Goal: Task Accomplishment & Management: Manage account settings

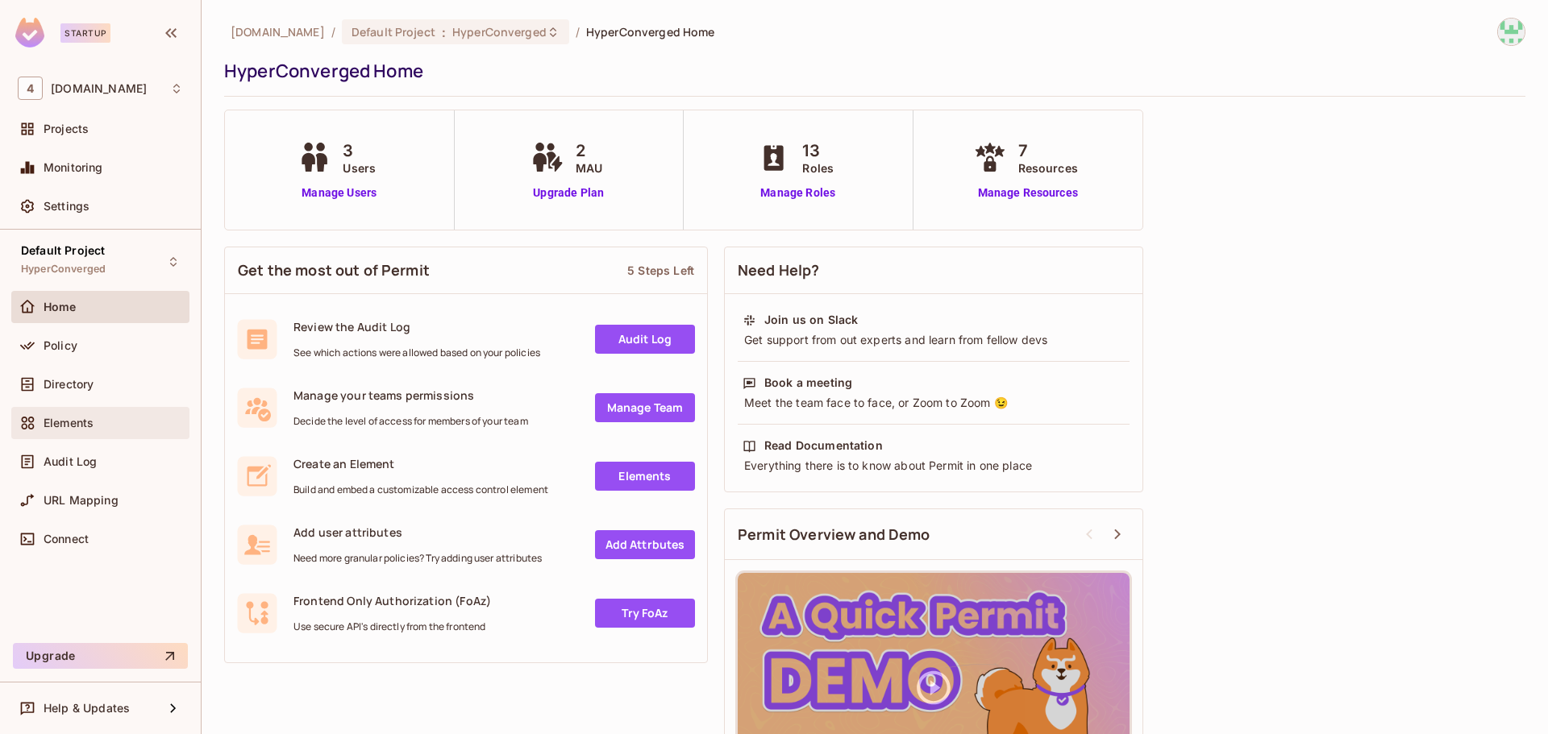
click at [84, 423] on span "Elements" at bounding box center [69, 423] width 50 height 13
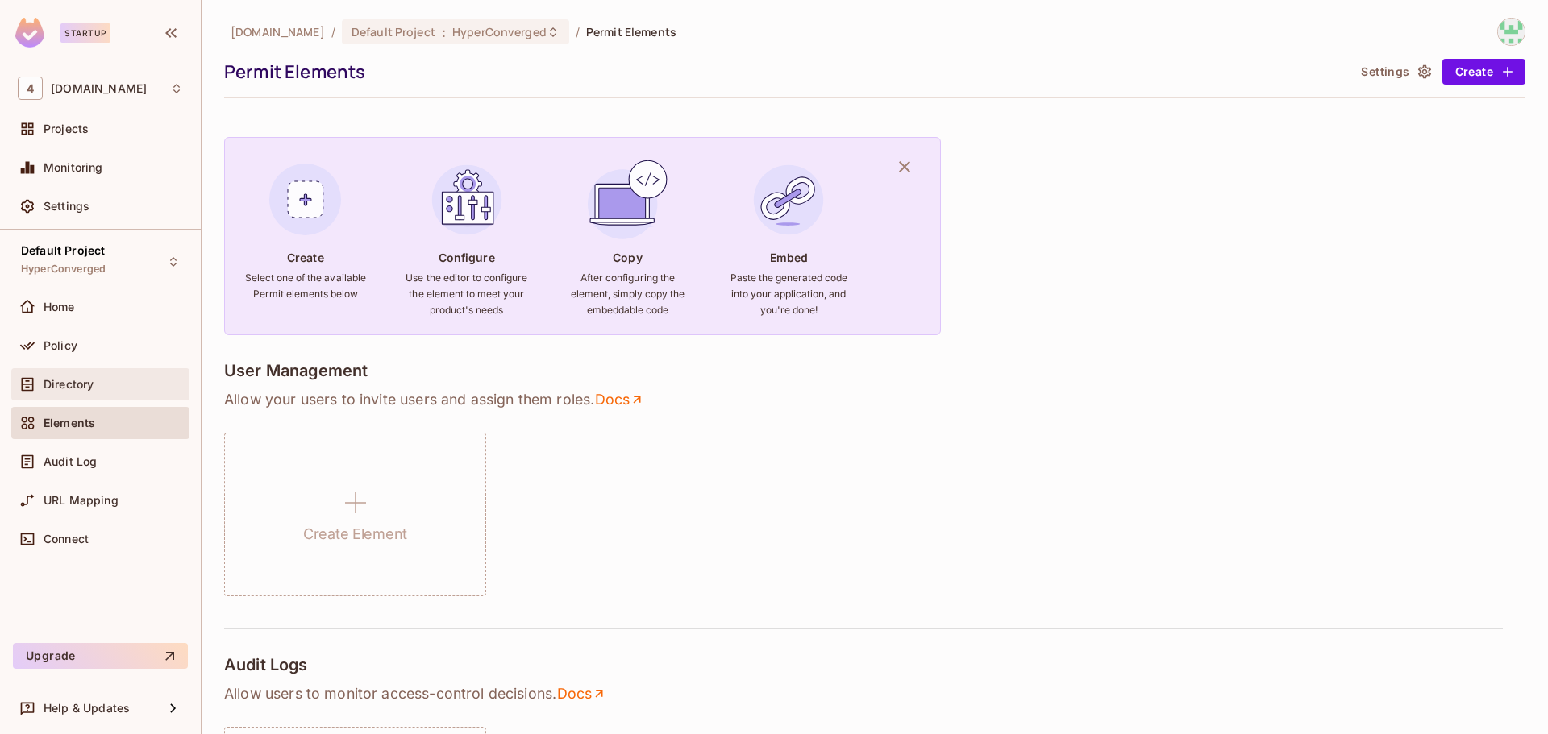
click at [113, 385] on div "Directory" at bounding box center [113, 384] width 139 height 13
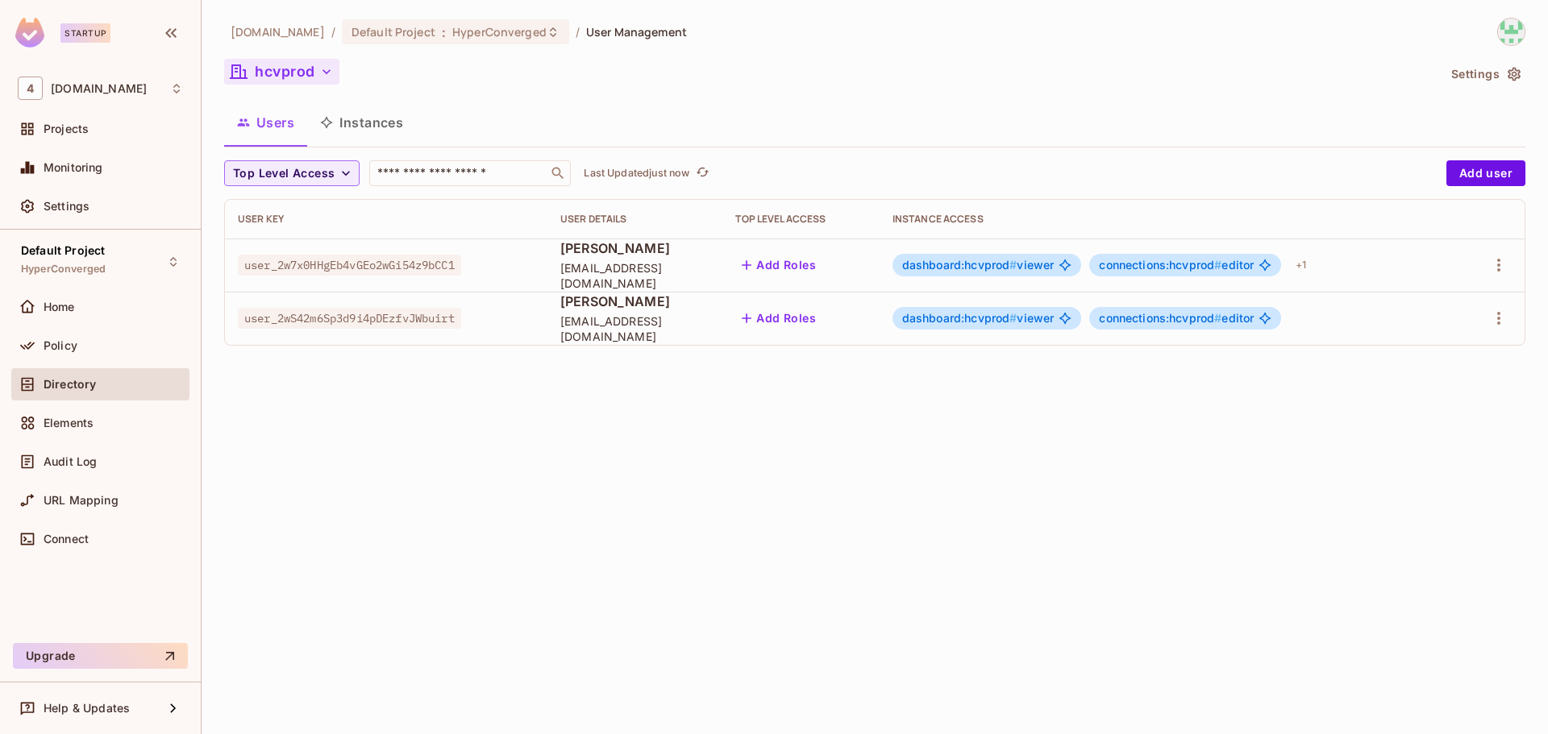
click at [323, 71] on icon "button" at bounding box center [326, 71] width 8 height 5
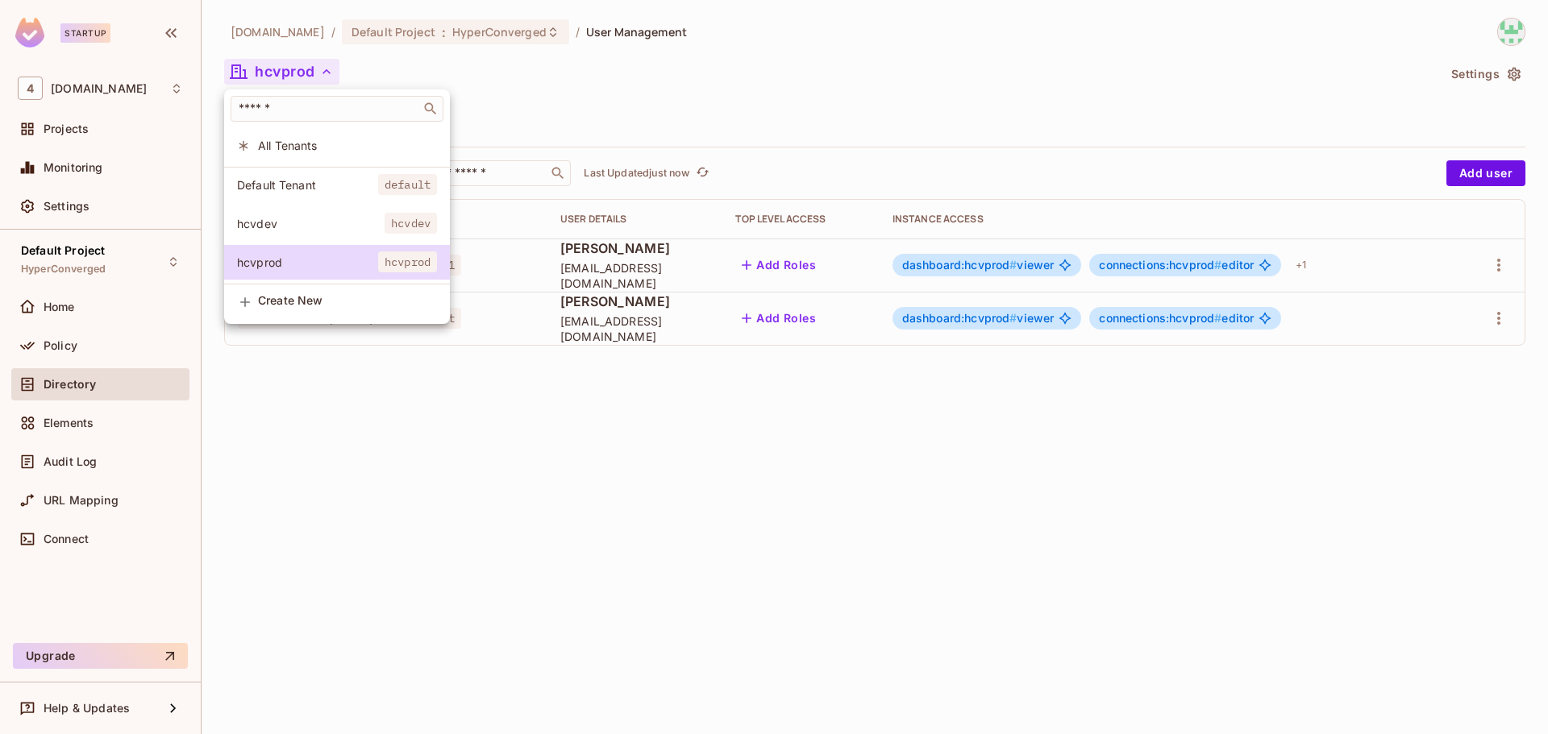
click at [318, 216] on span "hcvdev" at bounding box center [311, 223] width 148 height 15
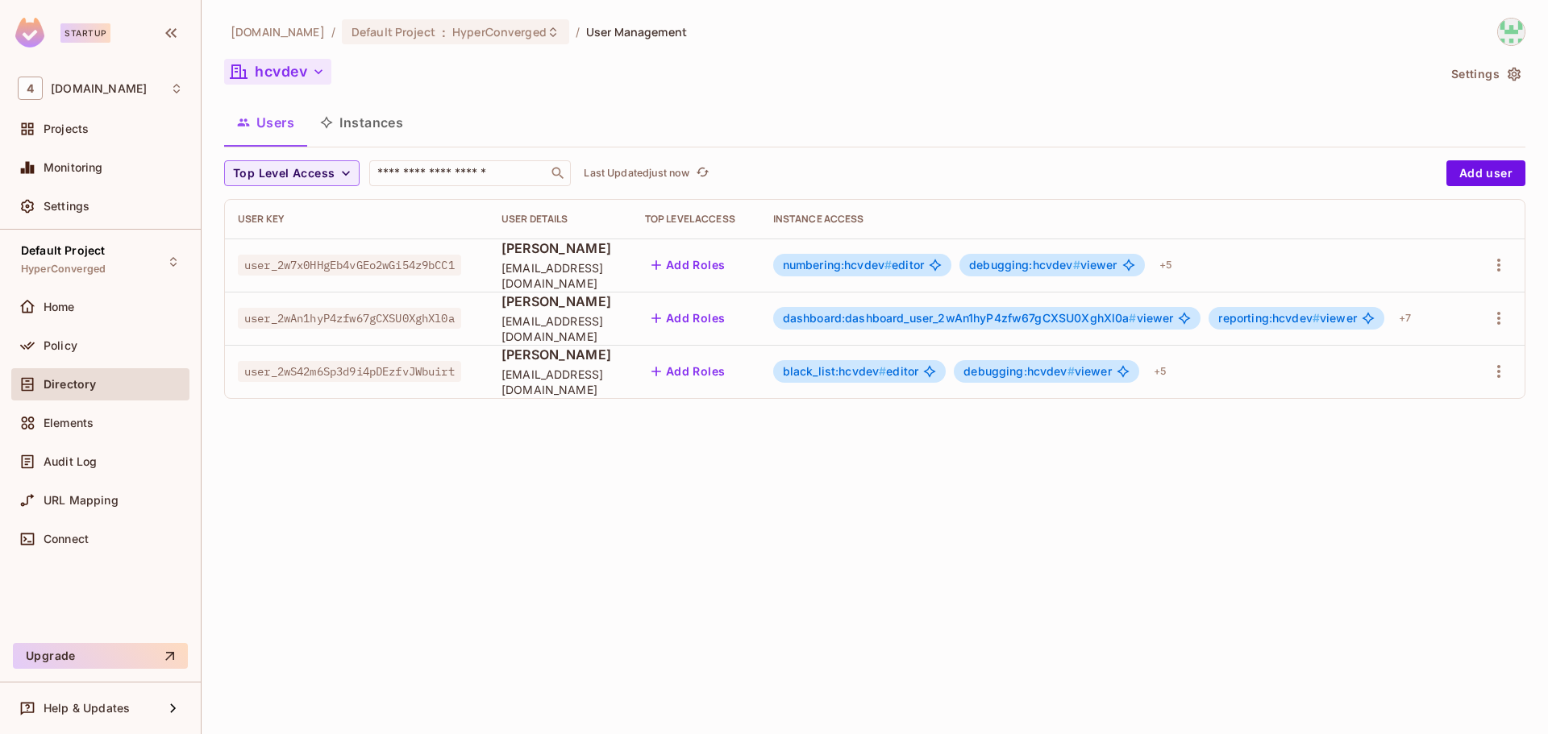
click at [316, 73] on icon "button" at bounding box center [318, 72] width 16 height 16
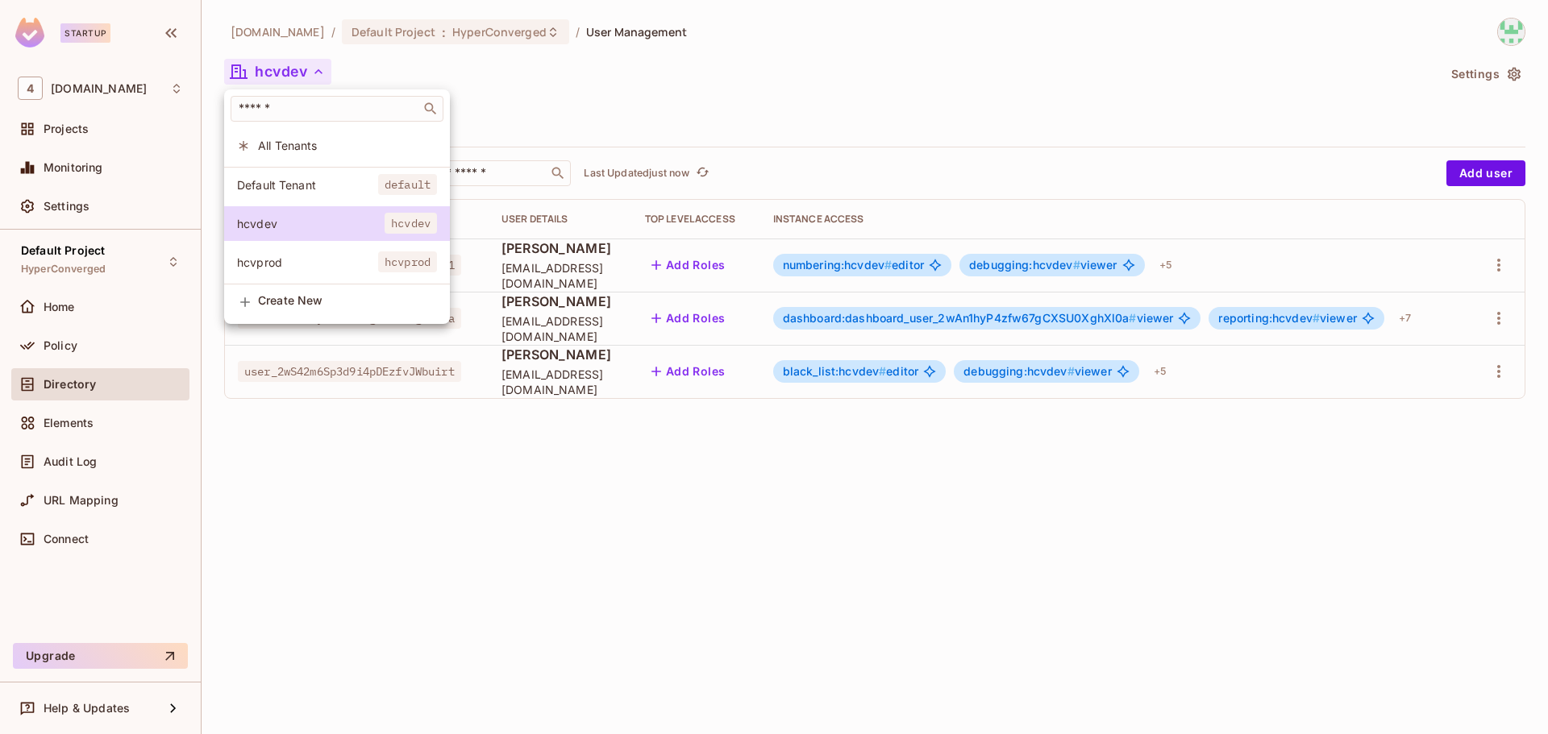
click at [474, 106] on div at bounding box center [774, 367] width 1548 height 734
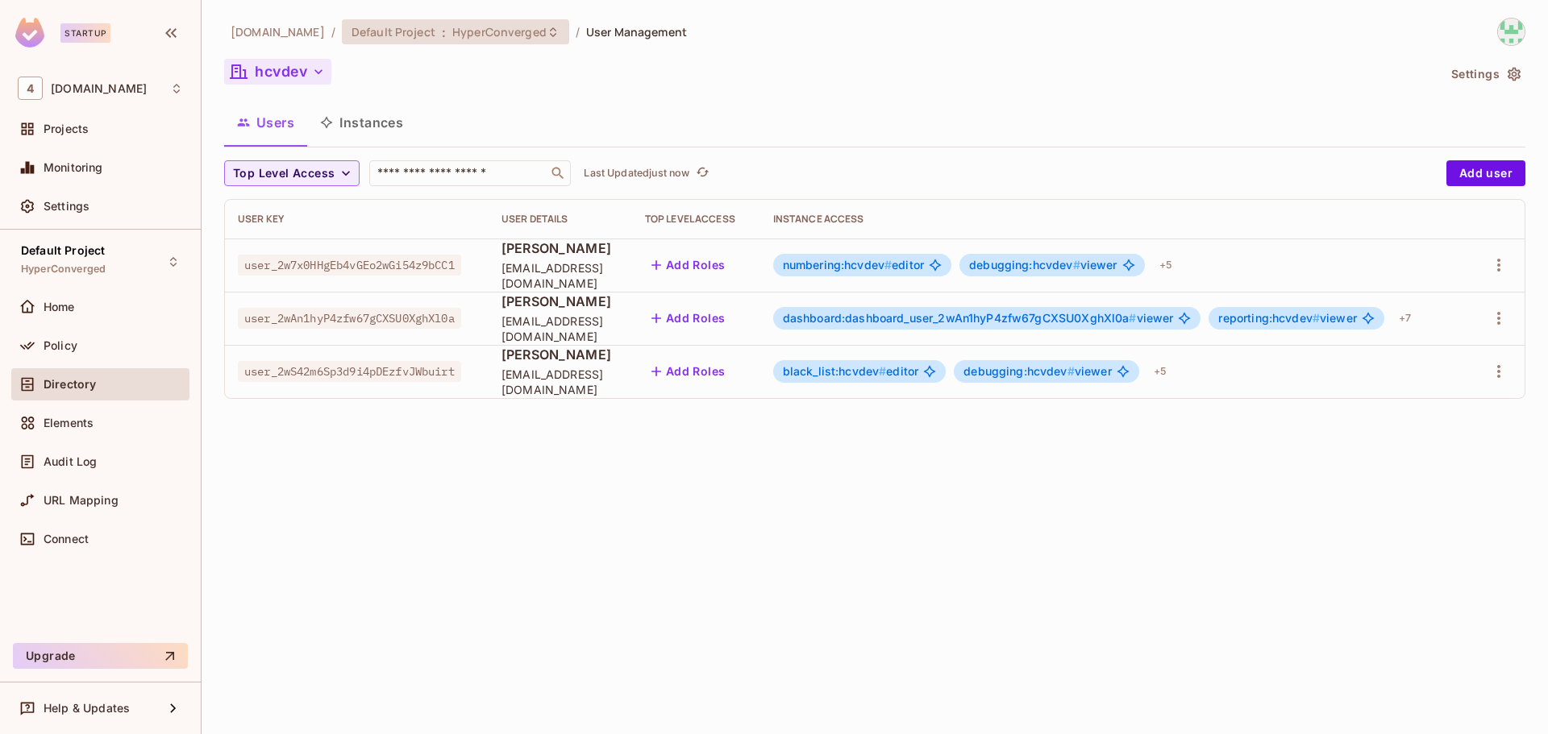
click at [515, 20] on div "Default Project : HyperConverged" at bounding box center [455, 31] width 227 height 25
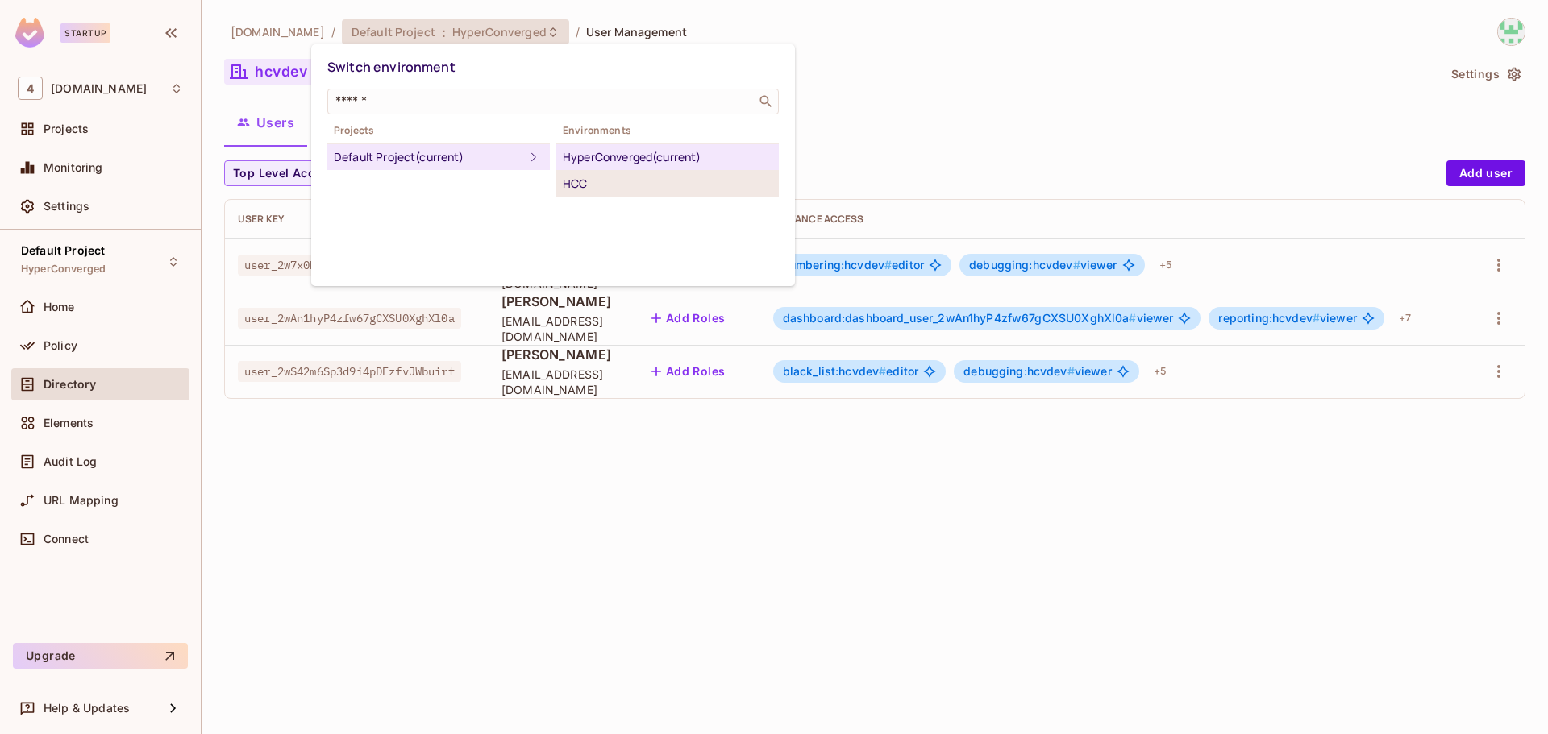
click at [579, 188] on div "HCC" at bounding box center [668, 183] width 210 height 19
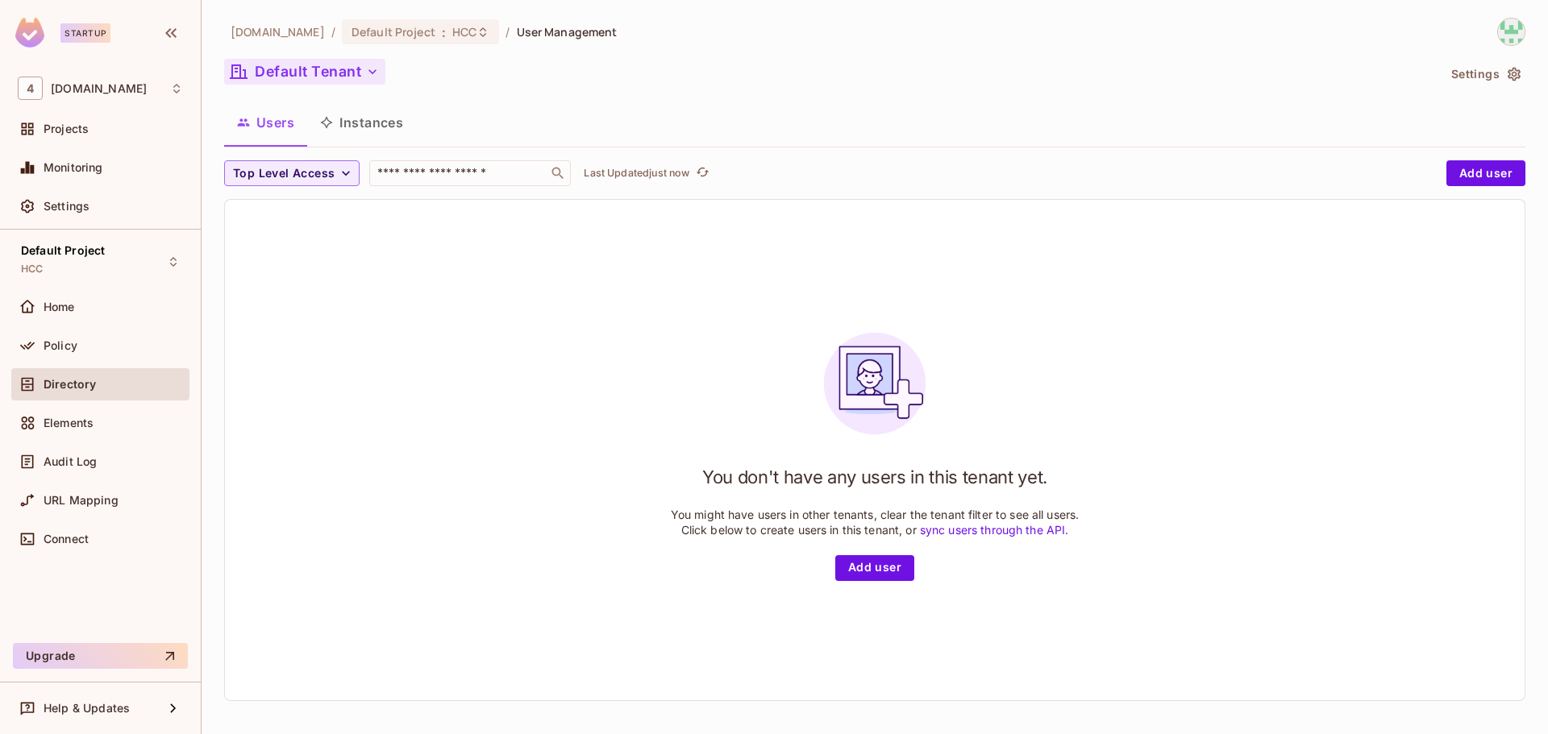
click at [376, 77] on icon "button" at bounding box center [372, 72] width 16 height 16
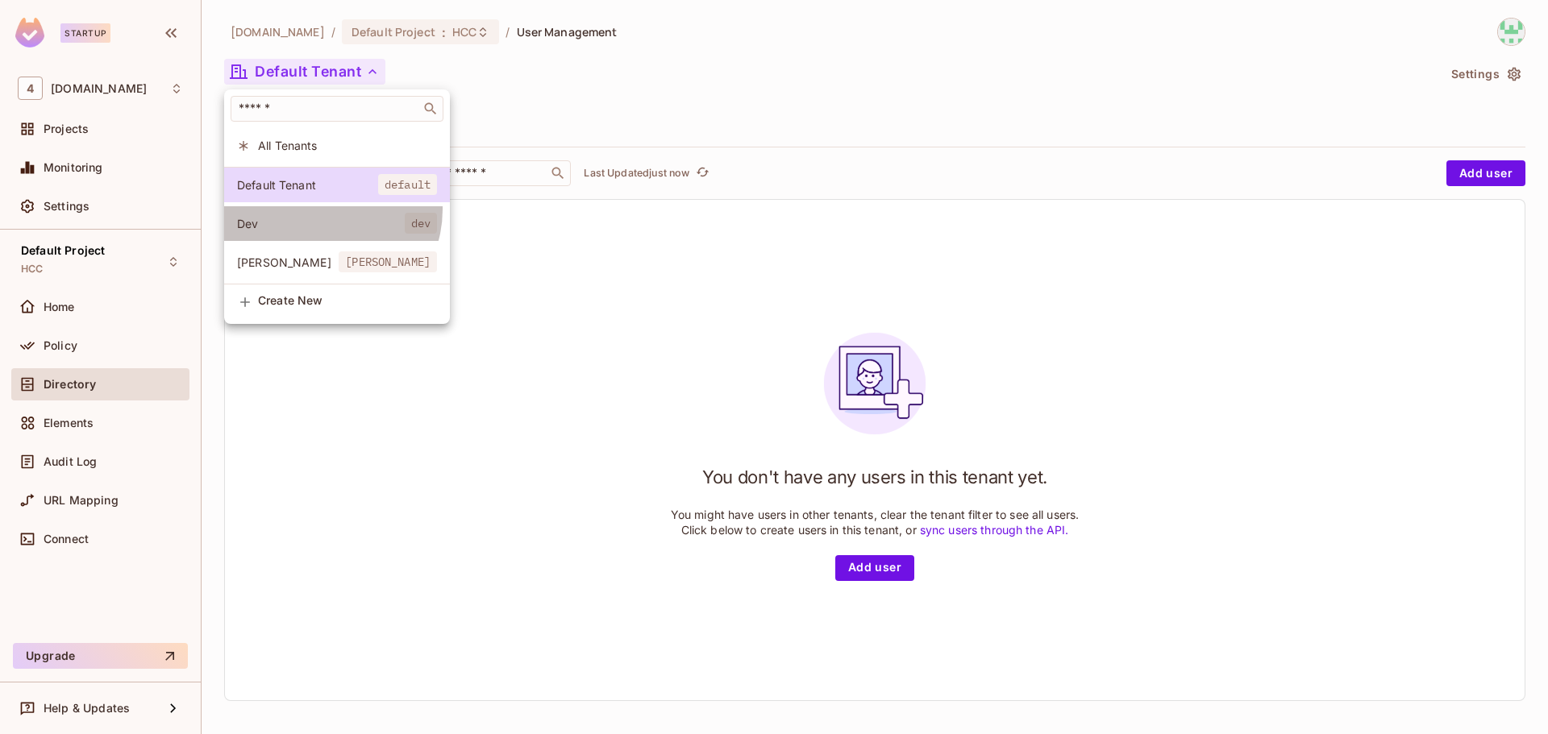
click at [322, 210] on li "Dev dev" at bounding box center [337, 223] width 226 height 35
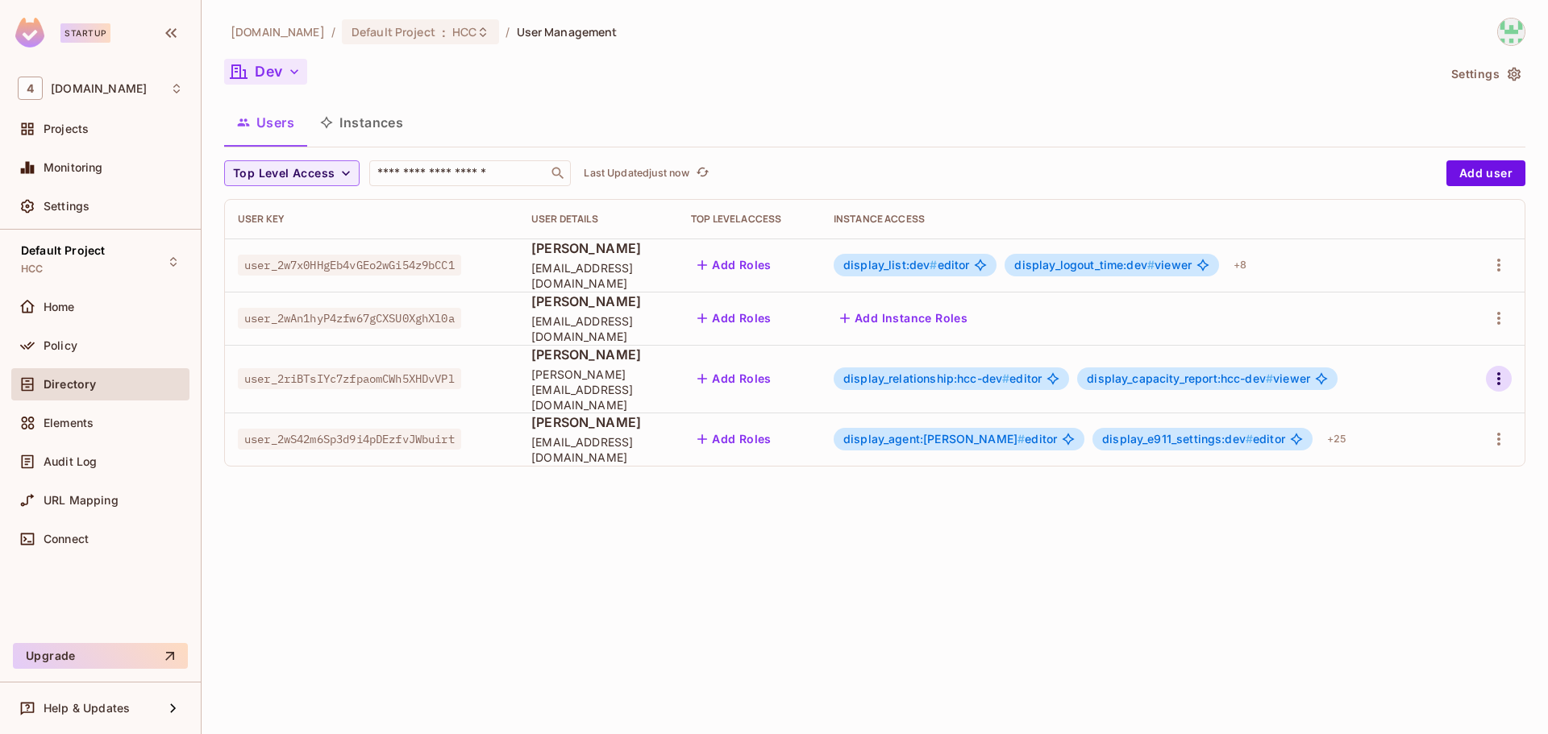
click at [1499, 372] on icon "button" at bounding box center [1498, 378] width 3 height 13
click at [1432, 418] on li "Edit" at bounding box center [1428, 408] width 143 height 35
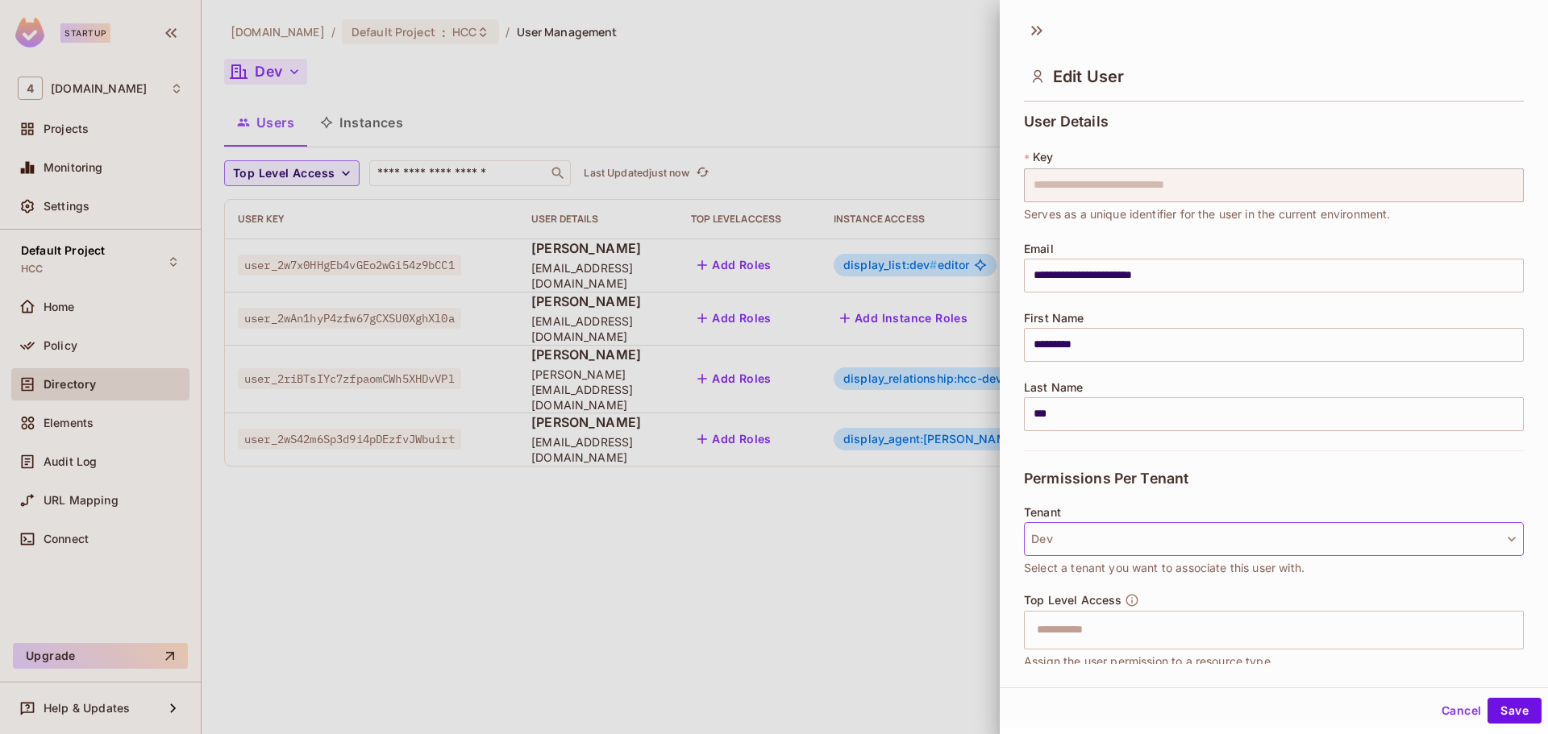
scroll to position [217, 0]
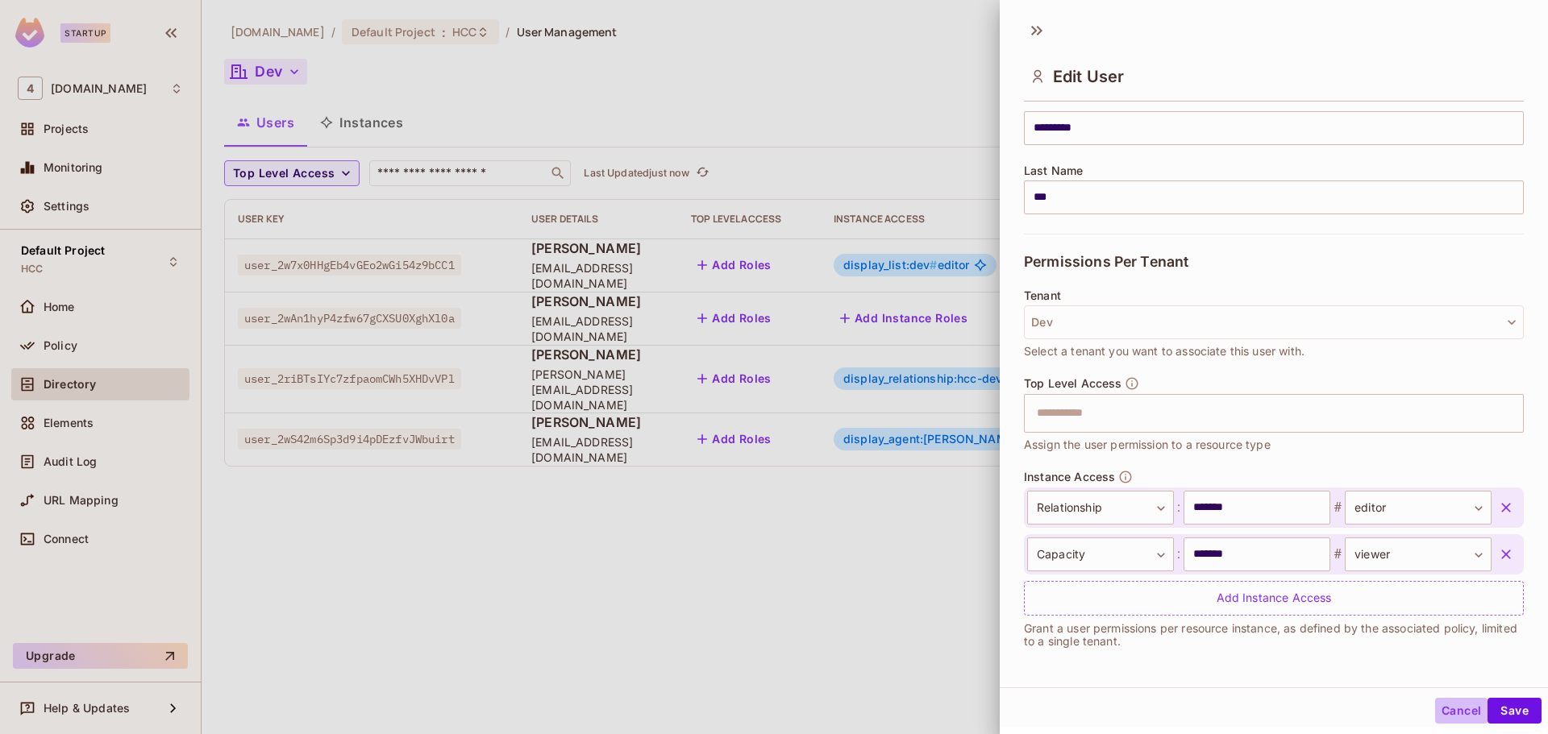
click at [1435, 708] on button "Cancel" at bounding box center [1461, 711] width 52 height 26
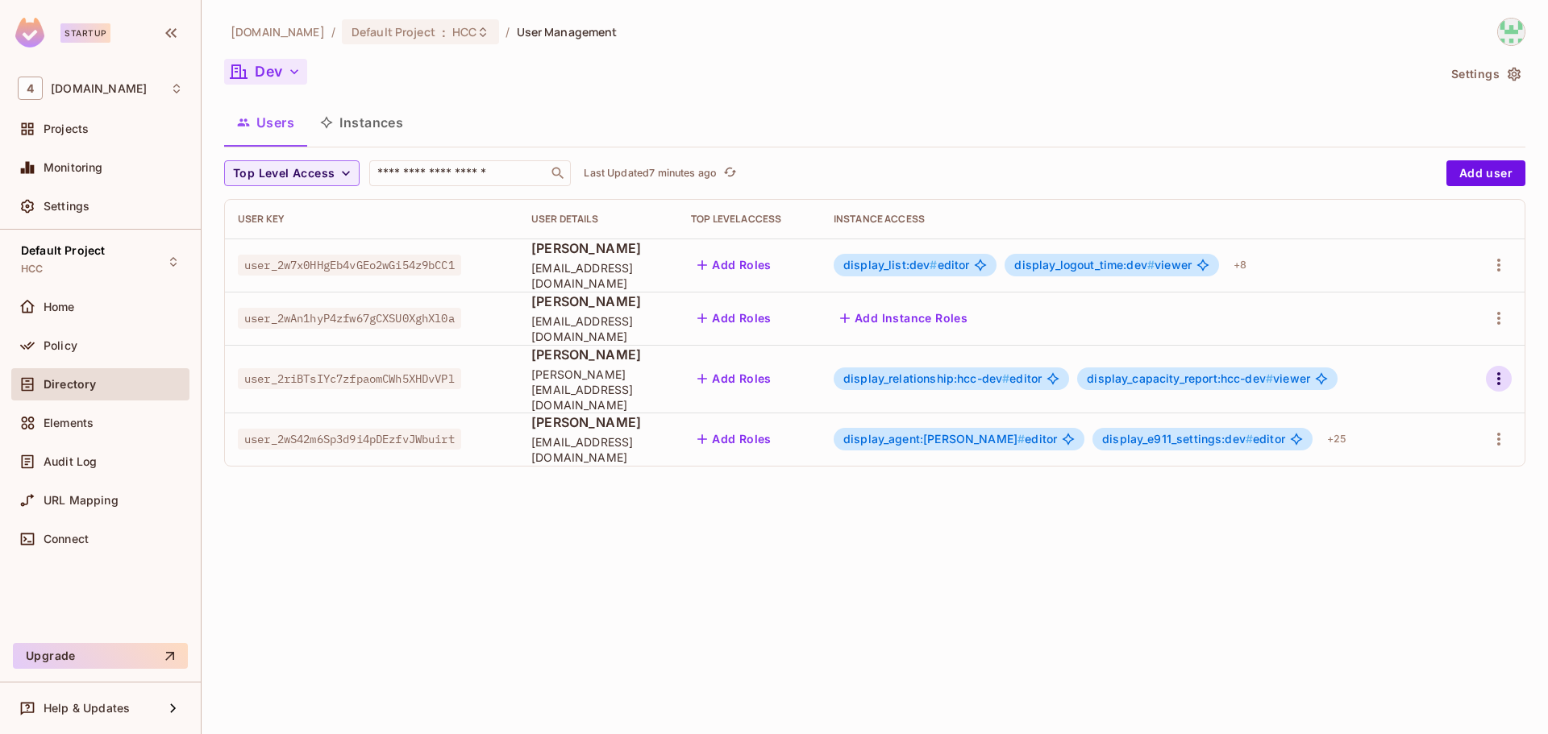
click at [1503, 372] on icon "button" at bounding box center [1498, 378] width 19 height 19
click at [1432, 408] on li "Edit" at bounding box center [1428, 408] width 143 height 35
click at [1502, 371] on icon "button" at bounding box center [1498, 378] width 19 height 19
click at [1448, 407] on li "Edit" at bounding box center [1428, 408] width 143 height 35
click at [1506, 373] on icon "button" at bounding box center [1498, 378] width 19 height 19
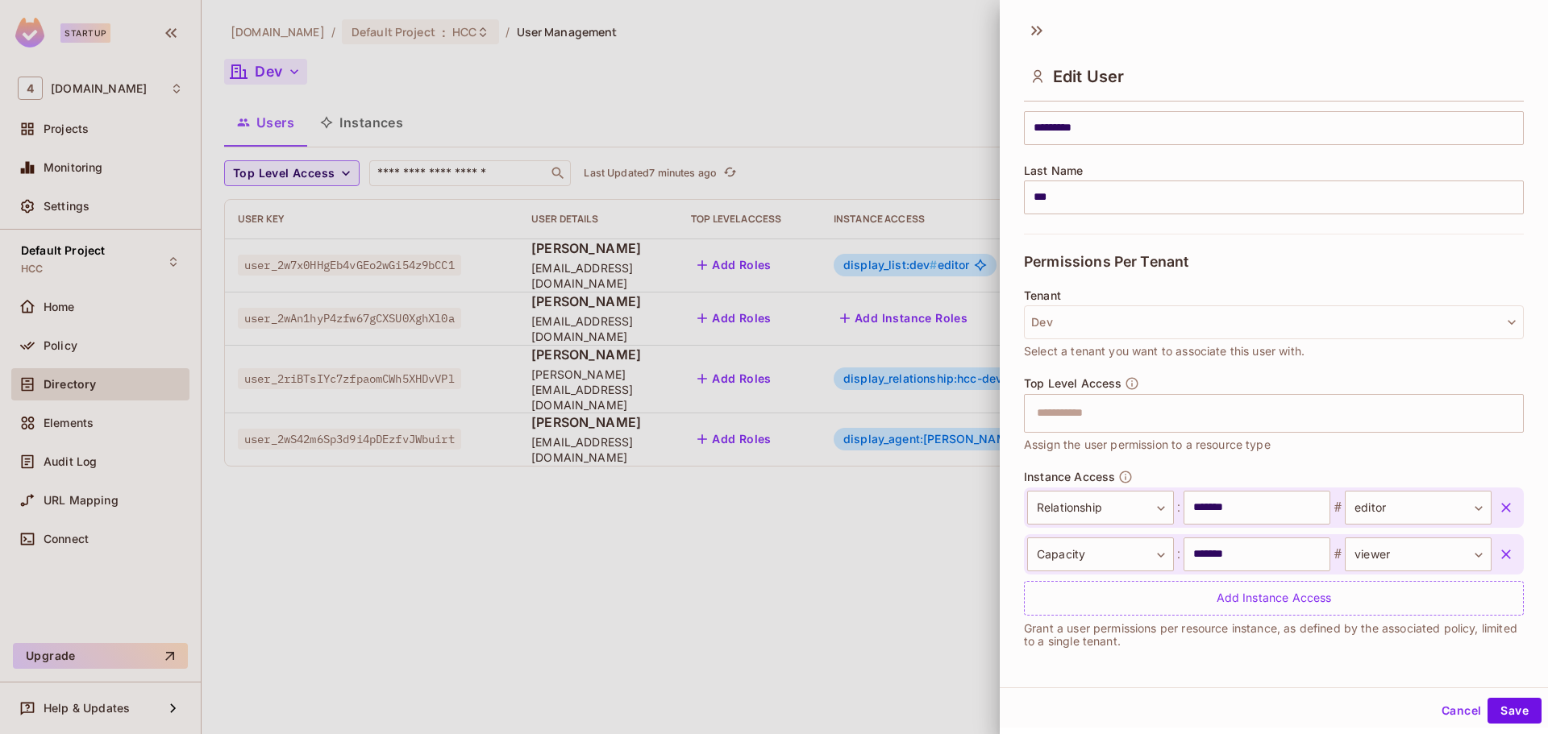
click at [1444, 710] on button "Cancel" at bounding box center [1461, 711] width 52 height 26
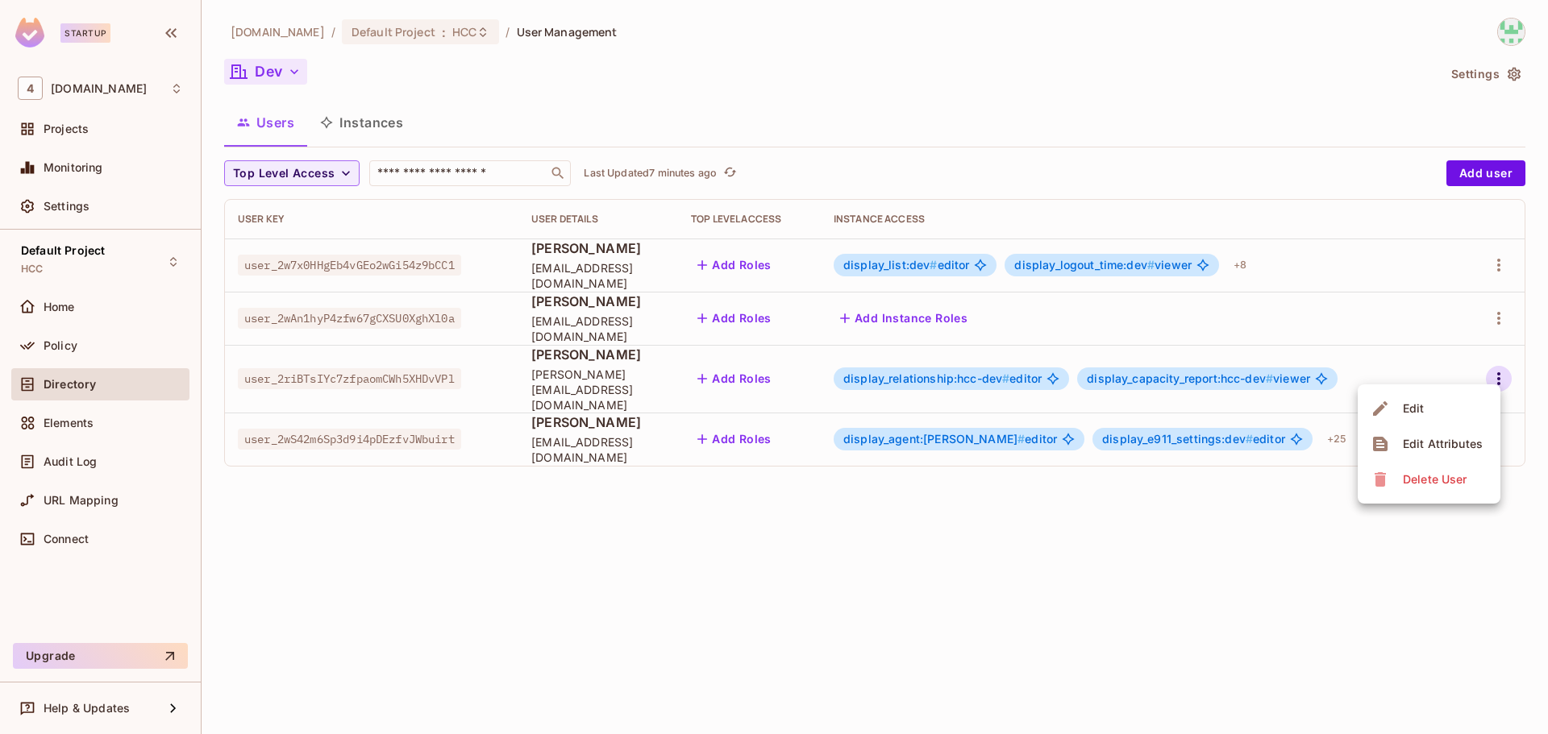
click at [743, 590] on div at bounding box center [774, 367] width 1548 height 734
click at [1503, 371] on icon "button" at bounding box center [1498, 378] width 19 height 19
click at [1448, 407] on li "Edit" at bounding box center [1428, 408] width 143 height 35
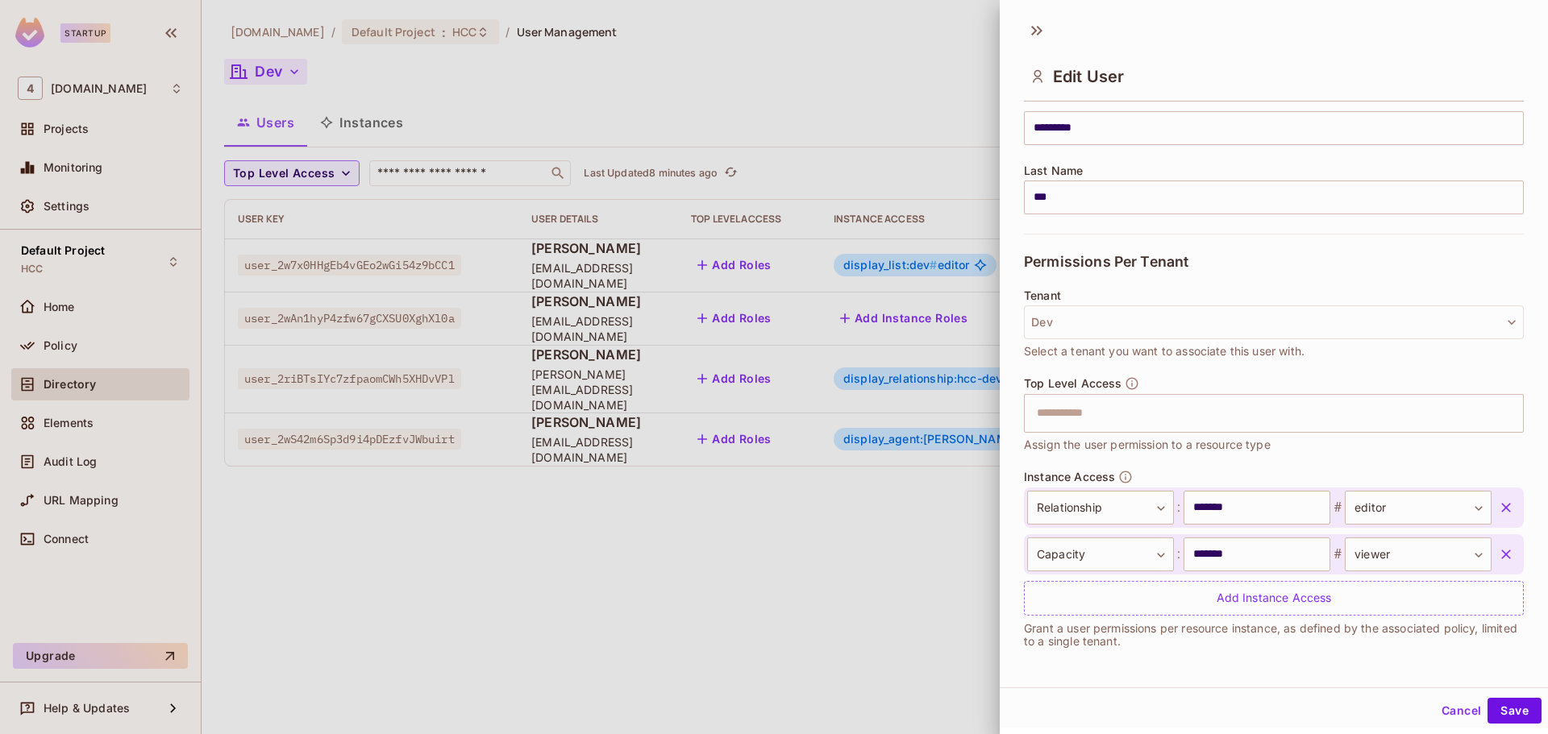
click at [838, 672] on div at bounding box center [774, 367] width 1548 height 734
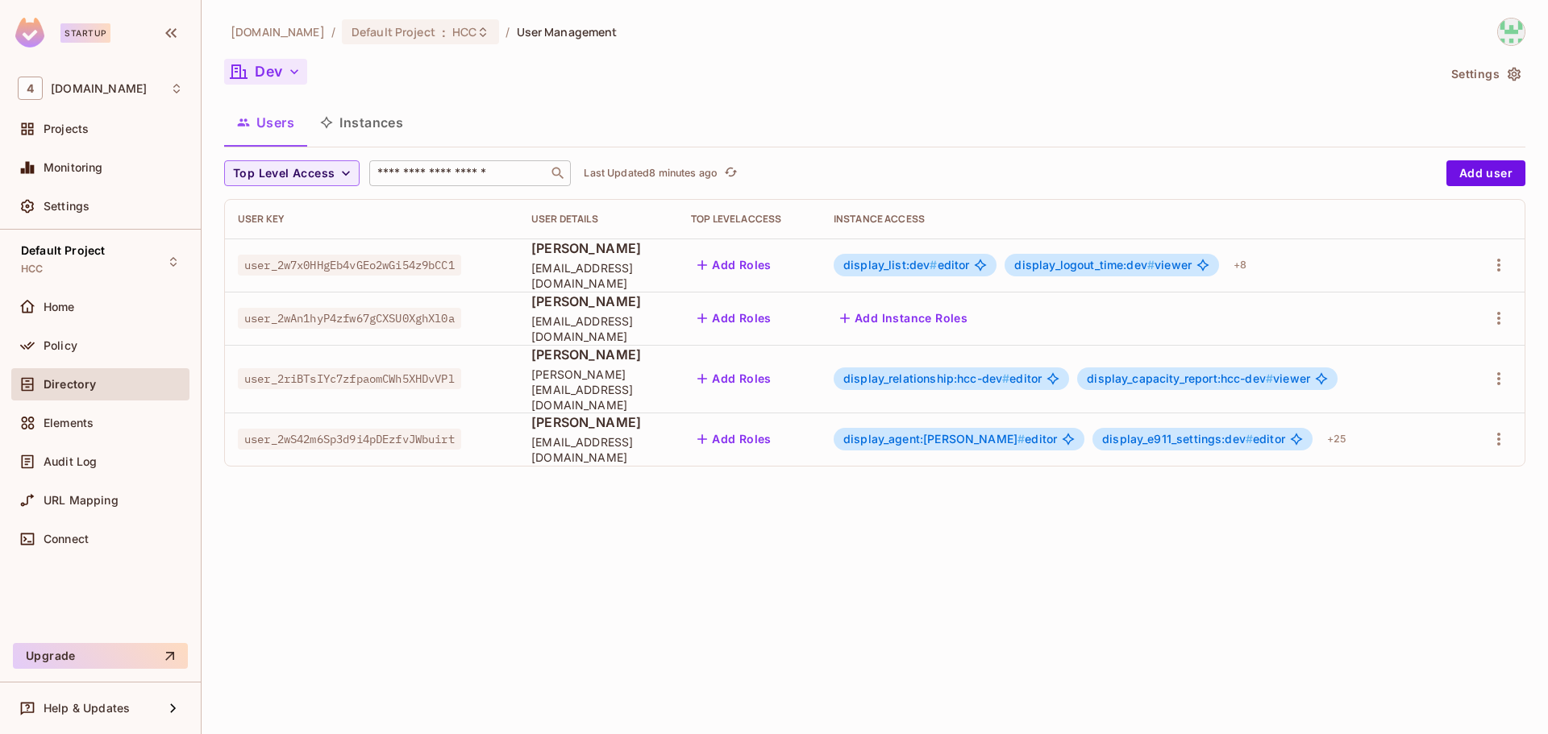
click at [479, 173] on input "text" at bounding box center [458, 173] width 169 height 16
paste input "**********"
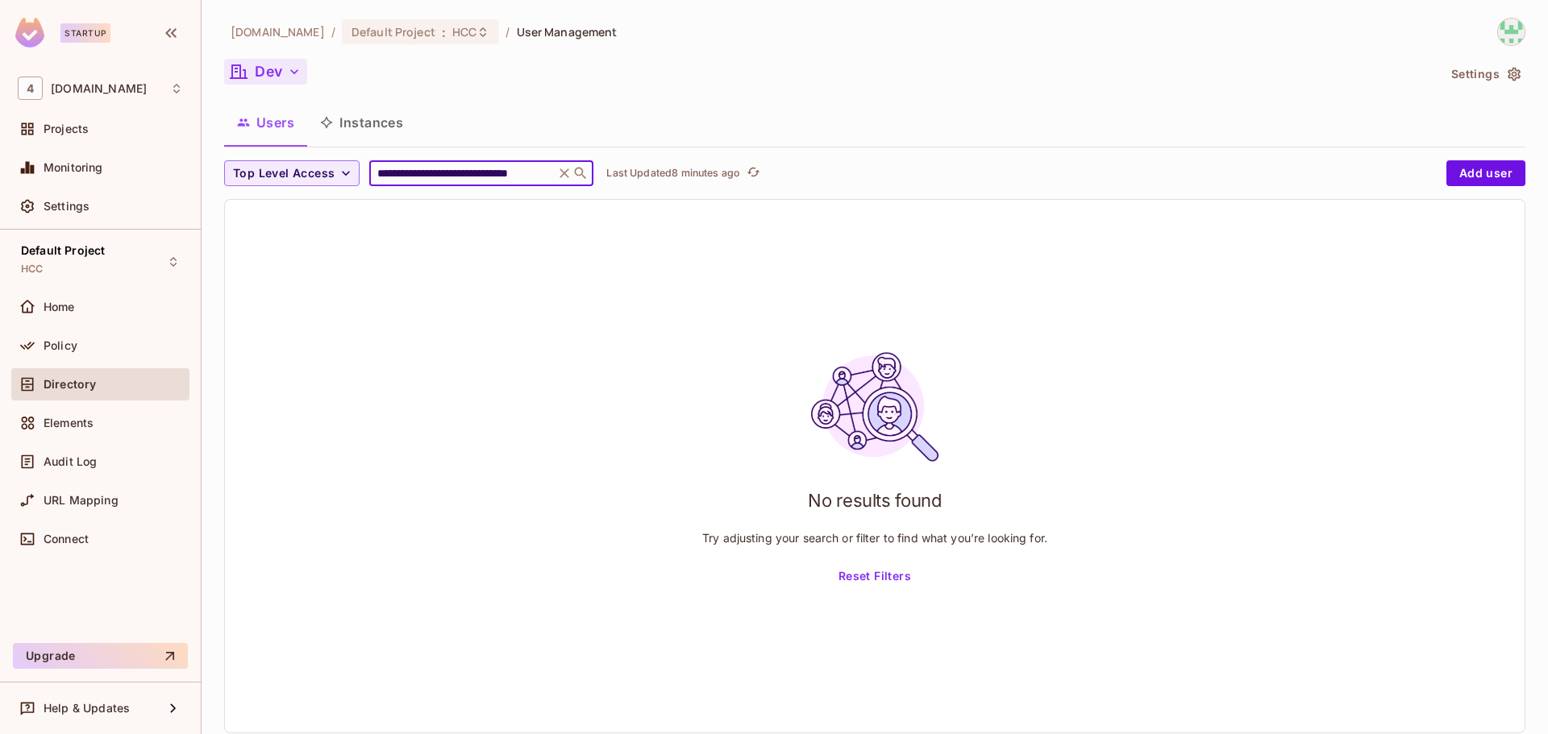
type input "**********"
click at [554, 168] on div "**********" at bounding box center [481, 173] width 224 height 26
click at [562, 173] on icon at bounding box center [564, 173] width 16 height 16
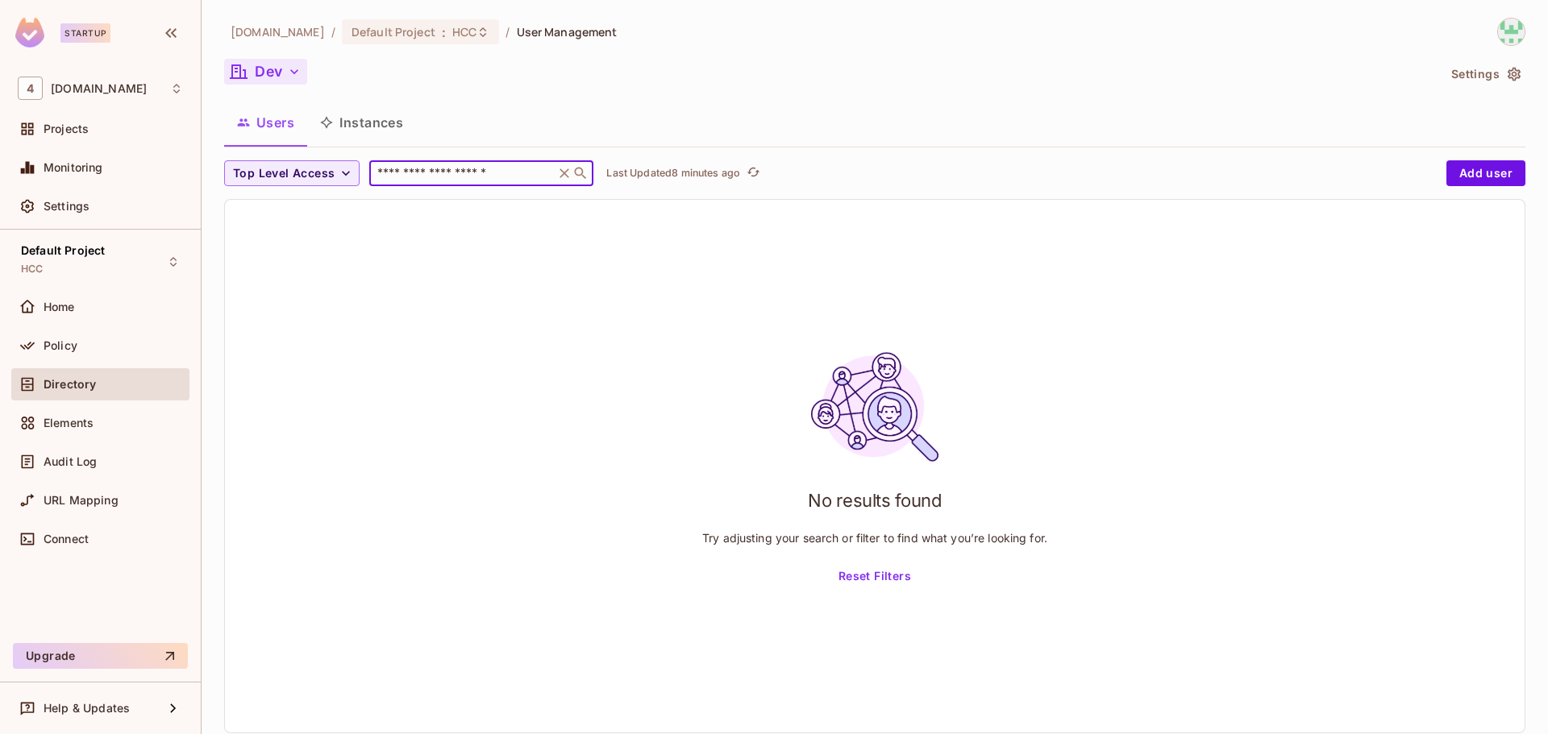
scroll to position [0, 0]
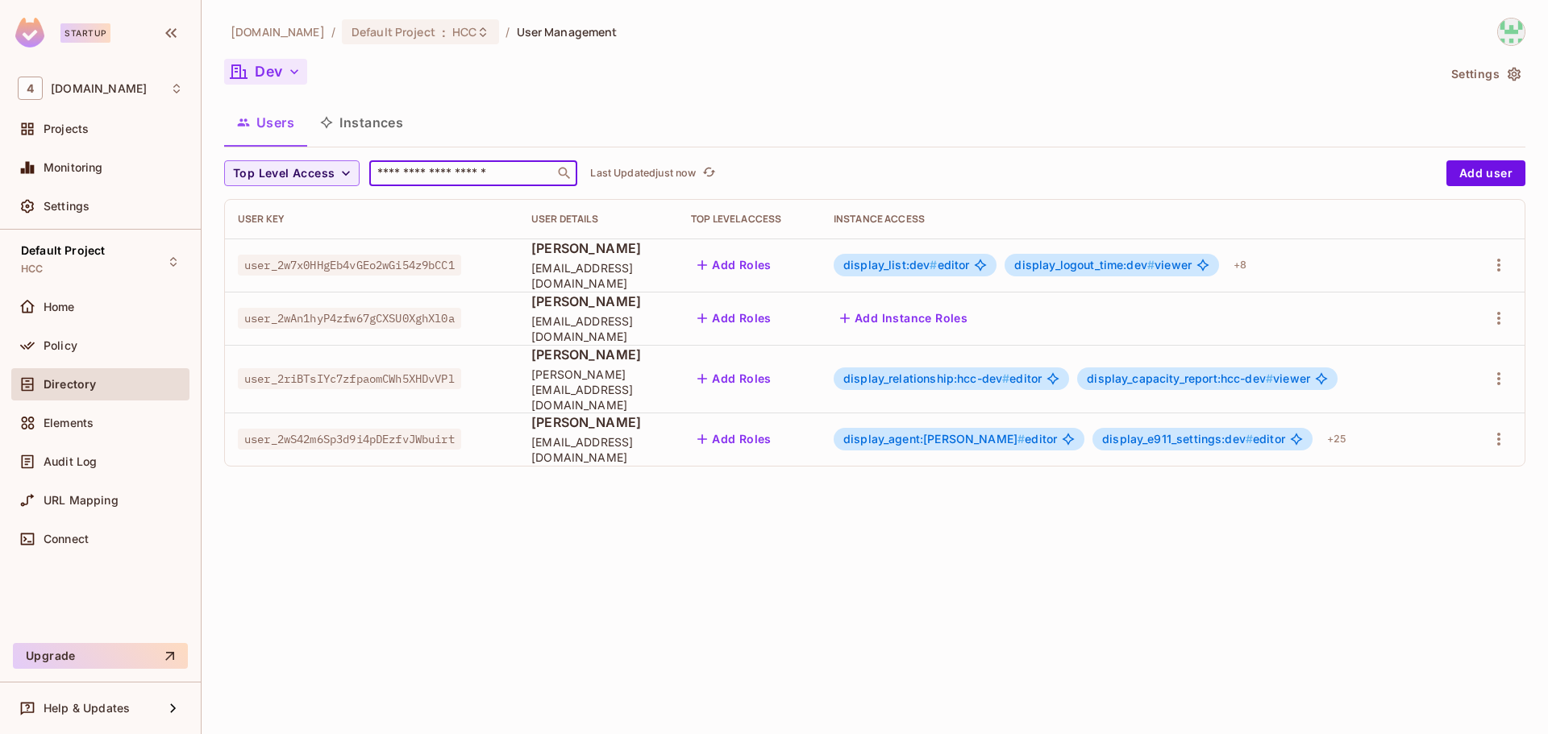
click at [464, 169] on input "text" at bounding box center [462, 173] width 176 height 16
paste input "**********"
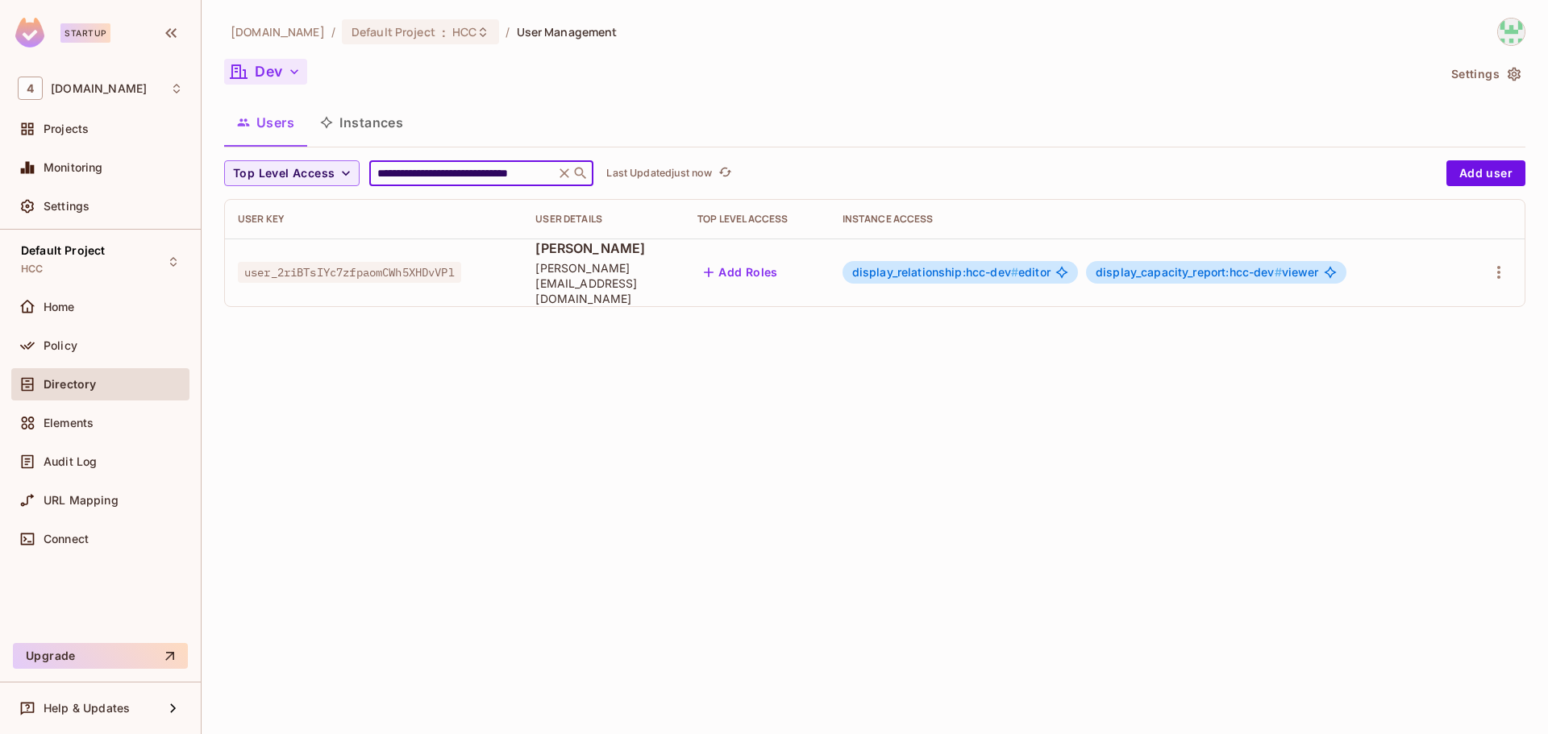
type input "**********"
